Goal: Check status

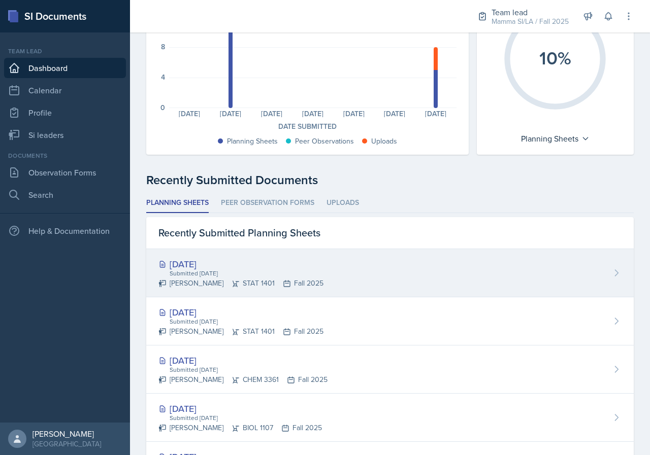
scroll to position [152, 0]
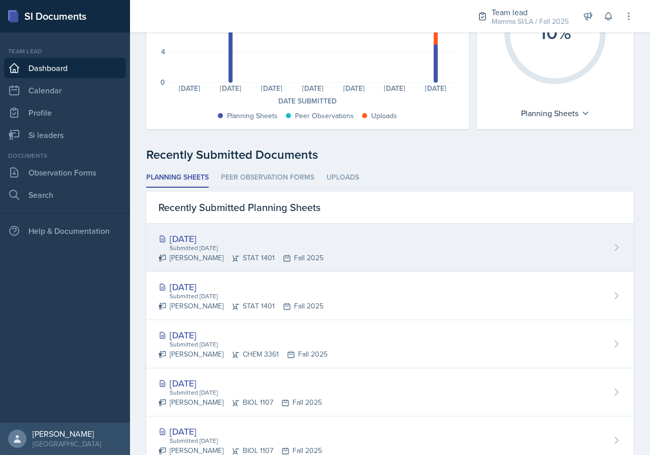
click at [327, 244] on div "[DATE] Submitted [DATE] [PERSON_NAME] STAT 1401 Fall 2025" at bounding box center [389, 248] width 487 height 48
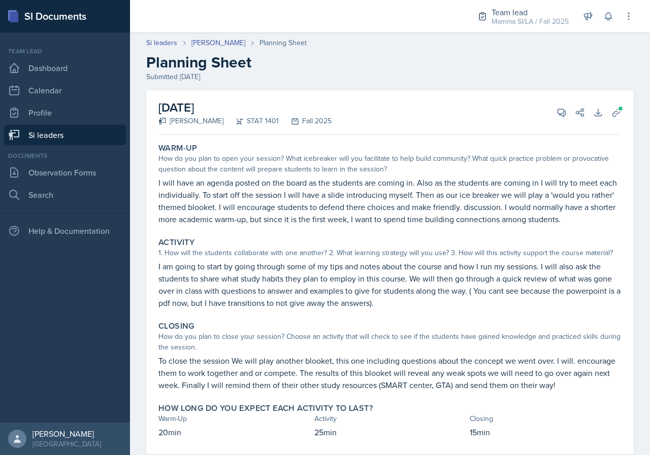
click at [51, 135] on link "Si leaders" at bounding box center [65, 135] width 122 height 20
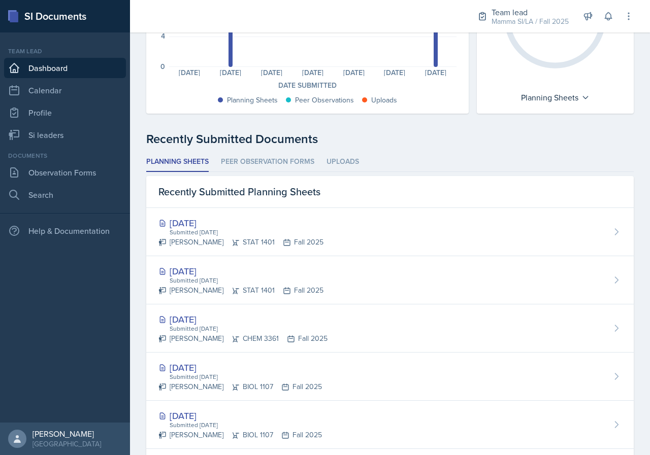
scroll to position [51, 0]
